Goal: Information Seeking & Learning: Learn about a topic

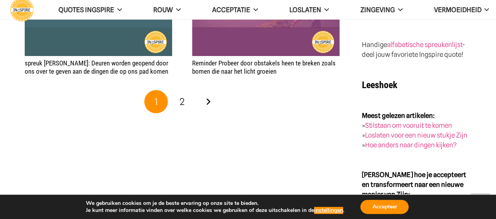
scroll to position [1491, 0]
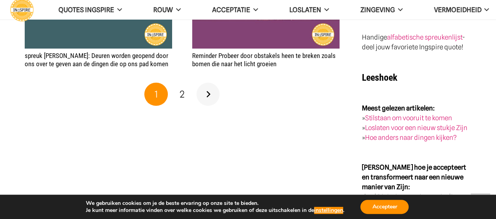
click at [211, 94] on link "Volgende" at bounding box center [209, 95] width 24 height 24
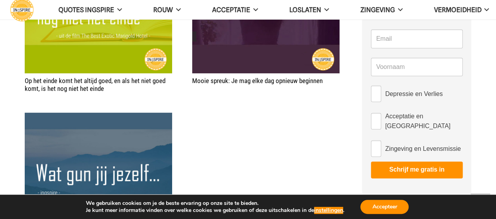
scroll to position [510, 0]
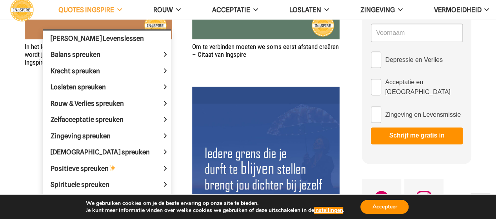
scroll to position [549, 0]
